Goal: Task Accomplishment & Management: Manage account settings

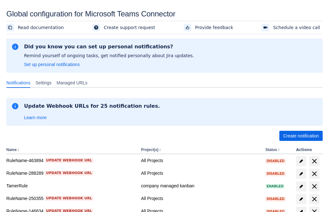
click at [301, 136] on span "Create notification" at bounding box center [301, 136] width 36 height 10
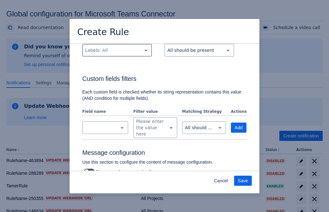
click at [117, 54] on div "Scrollable content" at bounding box center [112, 51] width 54 height 8
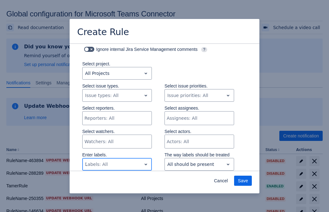
type input "744568_label"
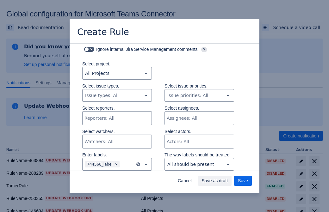
scroll to position [408, 0]
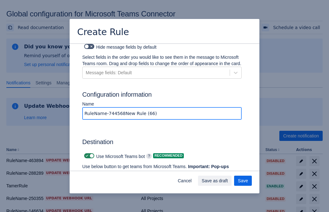
type input "RuleName-744568New Rule (66)"
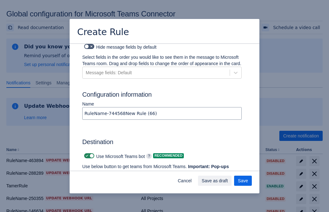
click at [86, 154] on span "Scrollable content" at bounding box center [87, 156] width 5 height 5
click at [86, 154] on input "Scrollable content" at bounding box center [86, 156] width 4 height 4
checkbox input "false"
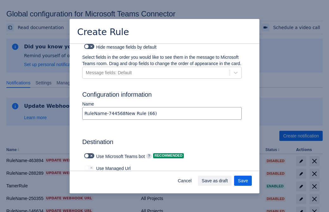
type input "https://prod-172.westeurope.logic.azure.com:443/workflows/ae977bb6ae334c9d95dfe…"
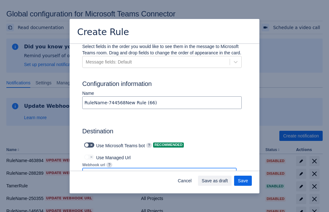
click at [228, 181] on span "Save as draft" at bounding box center [215, 181] width 26 height 10
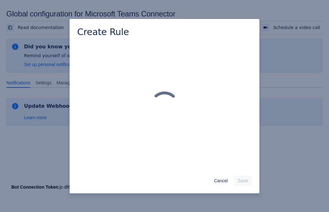
scroll to position [0, 0]
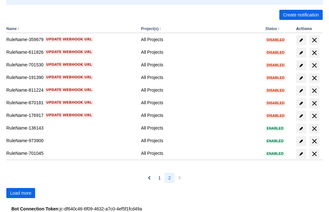
click at [21, 193] on span "Load more" at bounding box center [20, 193] width 21 height 10
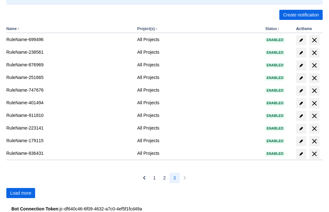
click at [21, 193] on span "Load more" at bounding box center [20, 193] width 21 height 10
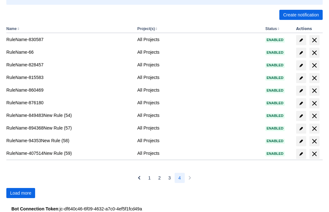
click at [21, 193] on span "Load more" at bounding box center [20, 193] width 21 height 10
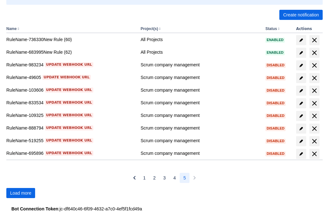
click at [21, 193] on span "Load more" at bounding box center [20, 193] width 21 height 10
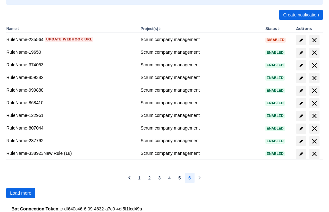
click at [21, 193] on span "Load more" at bounding box center [20, 193] width 21 height 10
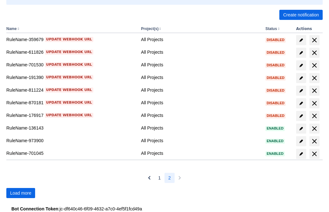
click at [21, 193] on span "Load more" at bounding box center [20, 193] width 21 height 10
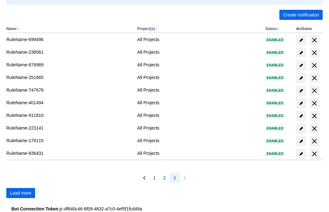
click at [21, 193] on span "Load more" at bounding box center [20, 193] width 21 height 10
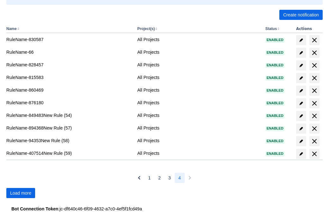
click at [21, 193] on span "Load more" at bounding box center [20, 193] width 21 height 10
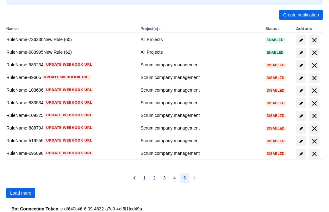
click at [21, 193] on span "Load more" at bounding box center [20, 193] width 21 height 10
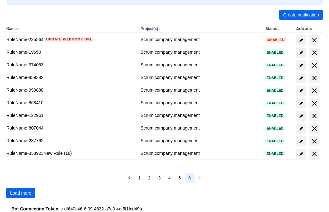
click at [21, 193] on span "Load more" at bounding box center [20, 193] width 21 height 10
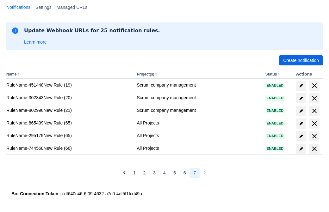
click at [314, 149] on span "delete" at bounding box center [315, 149] width 8 height 8
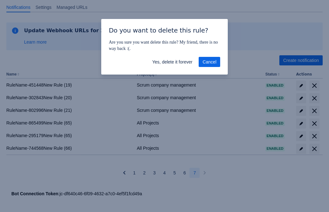
click at [172, 62] on span "Yes, delete it forever" at bounding box center [172, 62] width 40 height 10
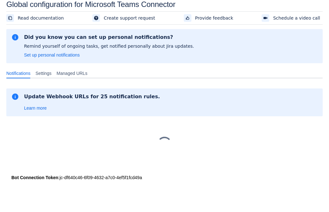
scroll to position [9, 0]
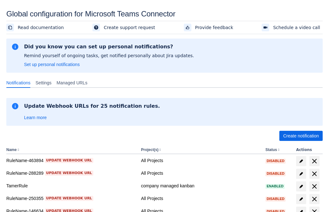
click at [301, 136] on span "Create notification" at bounding box center [301, 136] width 36 height 10
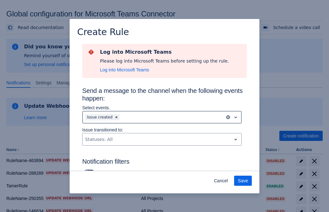
click at [162, 117] on div "Scrollable content" at bounding box center [172, 118] width 102 height 8
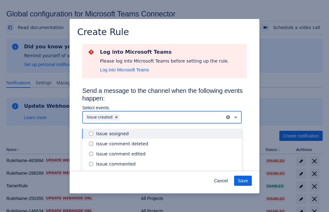
click at [167, 171] on div "Issue created" at bounding box center [167, 174] width 142 height 6
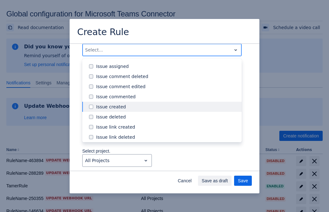
click at [167, 165] on div "Issue updated" at bounding box center [167, 168] width 142 height 6
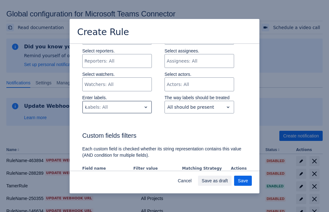
type input "476468_label"
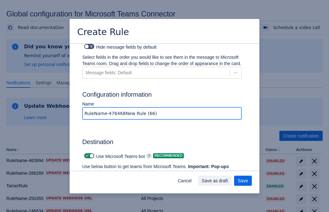
type input "RuleName-476468New Rule (66)"
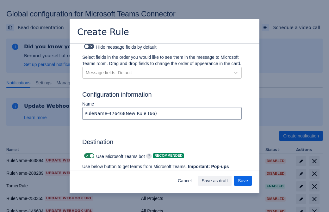
click at [86, 154] on span "Scrollable content" at bounding box center [87, 156] width 5 height 5
click at [86, 154] on input "Scrollable content" at bounding box center [86, 156] width 4 height 4
checkbox input "false"
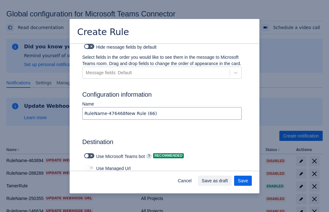
type input "https://prod-112.westeurope.logic.azure.com:443/workflows/bae959254738451b85002…"
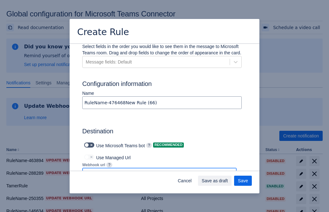
click at [228, 181] on span "Save as draft" at bounding box center [215, 181] width 26 height 10
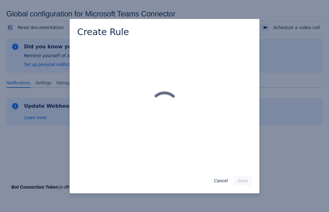
scroll to position [0, 0]
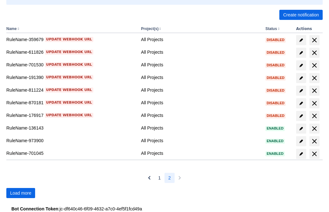
click at [21, 193] on span "Load more" at bounding box center [20, 193] width 21 height 10
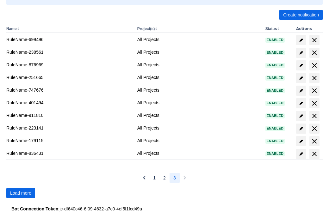
click at [21, 193] on span "Load more" at bounding box center [20, 193] width 21 height 10
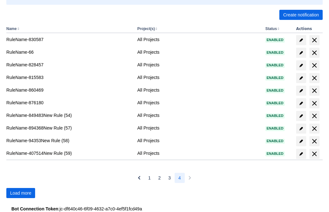
click at [21, 193] on span "Load more" at bounding box center [20, 193] width 21 height 10
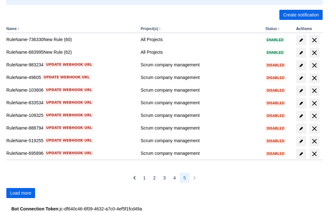
click at [21, 193] on span "Load more" at bounding box center [20, 193] width 21 height 10
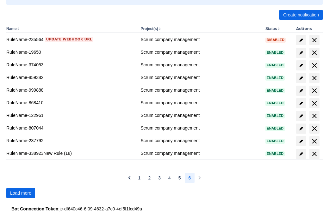
click at [21, 193] on span "Load more" at bounding box center [20, 193] width 21 height 10
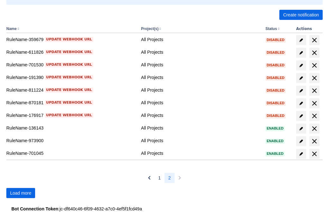
click at [21, 193] on span "Load more" at bounding box center [20, 193] width 21 height 10
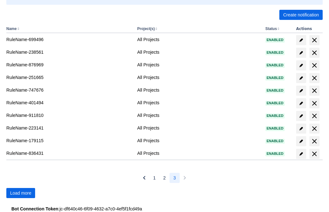
click at [21, 193] on span "Load more" at bounding box center [20, 193] width 21 height 10
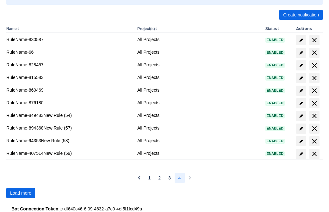
click at [21, 193] on span "Load more" at bounding box center [20, 193] width 21 height 10
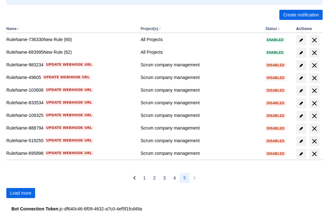
click at [21, 193] on span "Load more" at bounding box center [20, 193] width 21 height 10
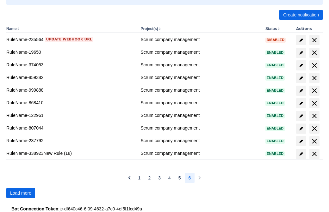
click at [21, 193] on span "Load more" at bounding box center [20, 193] width 21 height 10
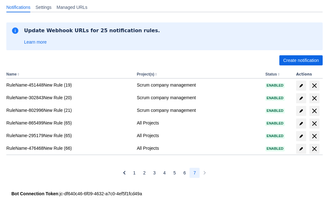
click at [314, 149] on span "delete" at bounding box center [315, 149] width 8 height 8
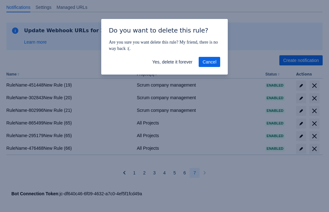
click at [172, 62] on span "Yes, delete it forever" at bounding box center [172, 62] width 40 height 10
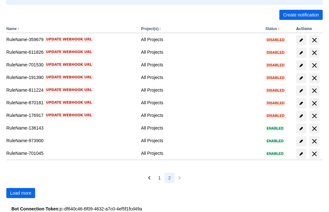
click at [21, 193] on span "Load more" at bounding box center [20, 193] width 21 height 10
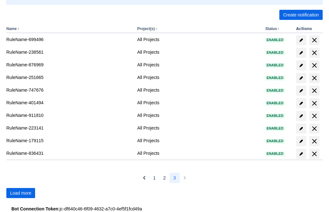
click at [21, 193] on span "Load more" at bounding box center [20, 193] width 21 height 10
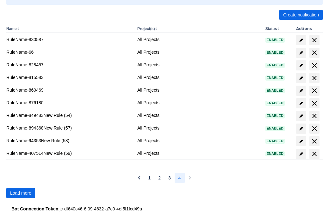
click at [21, 193] on span "Load more" at bounding box center [20, 193] width 21 height 10
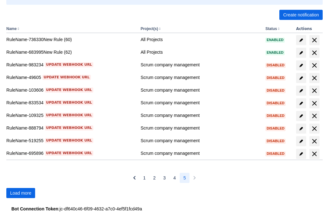
click at [21, 193] on span "Load more" at bounding box center [20, 193] width 21 height 10
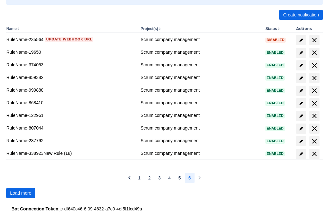
click at [21, 193] on span "Load more" at bounding box center [20, 193] width 21 height 10
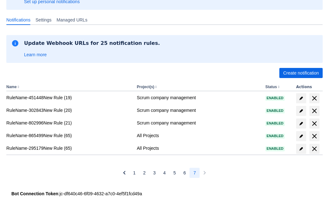
scroll to position [63, 0]
